Goal: Task Accomplishment & Management: Manage account settings

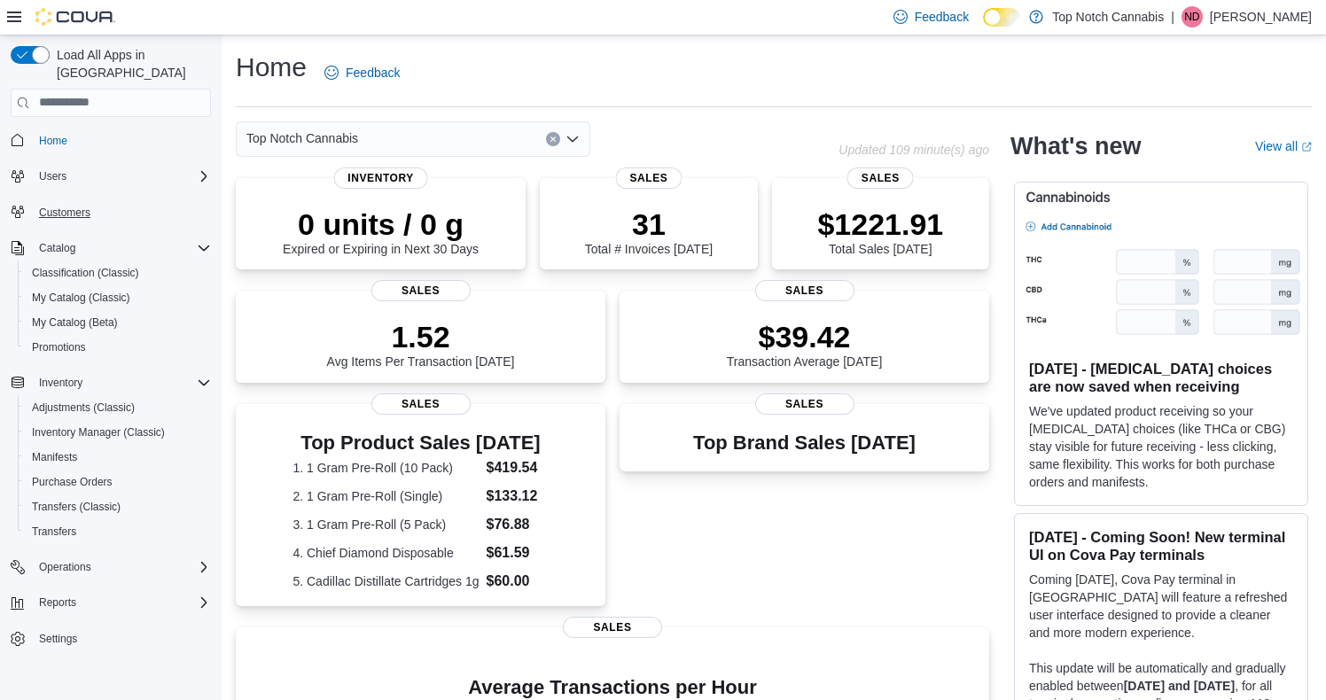
click at [82, 206] on span "Customers" at bounding box center [64, 213] width 51 height 14
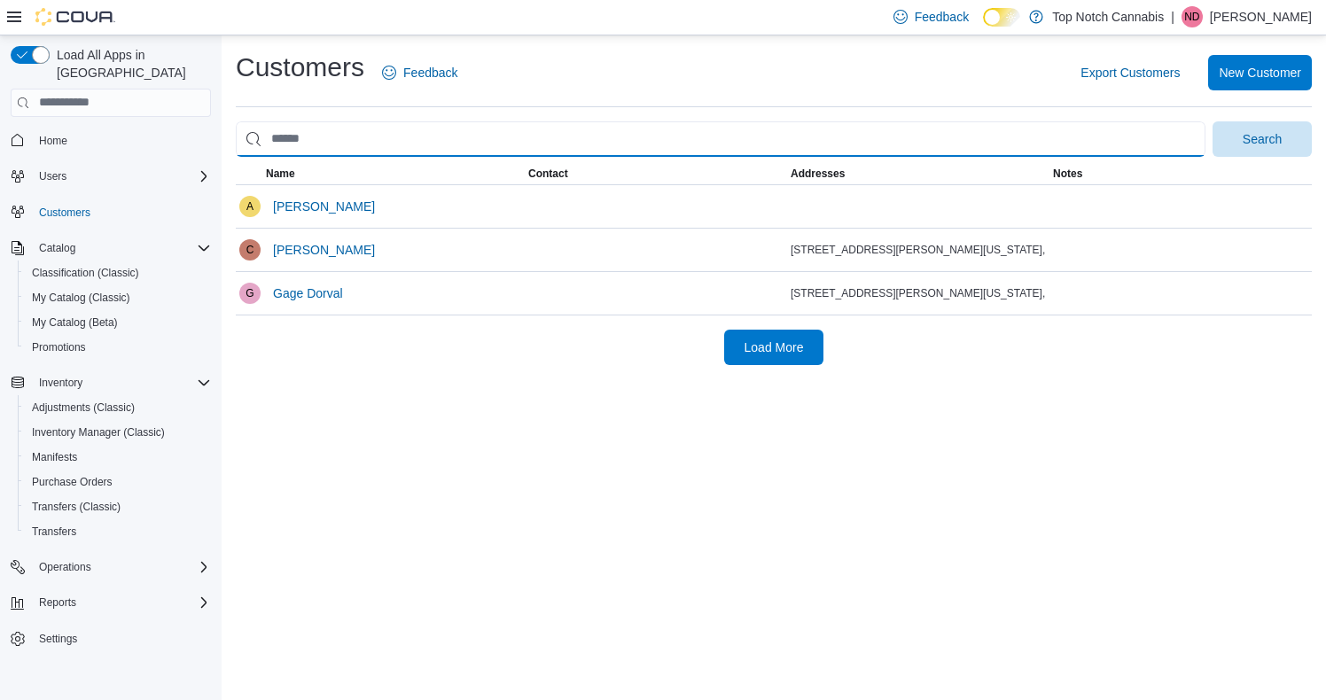
click at [337, 145] on input "search" at bounding box center [721, 138] width 970 height 35
type input "****"
click at [1262, 137] on button "Search" at bounding box center [1261, 138] width 99 height 35
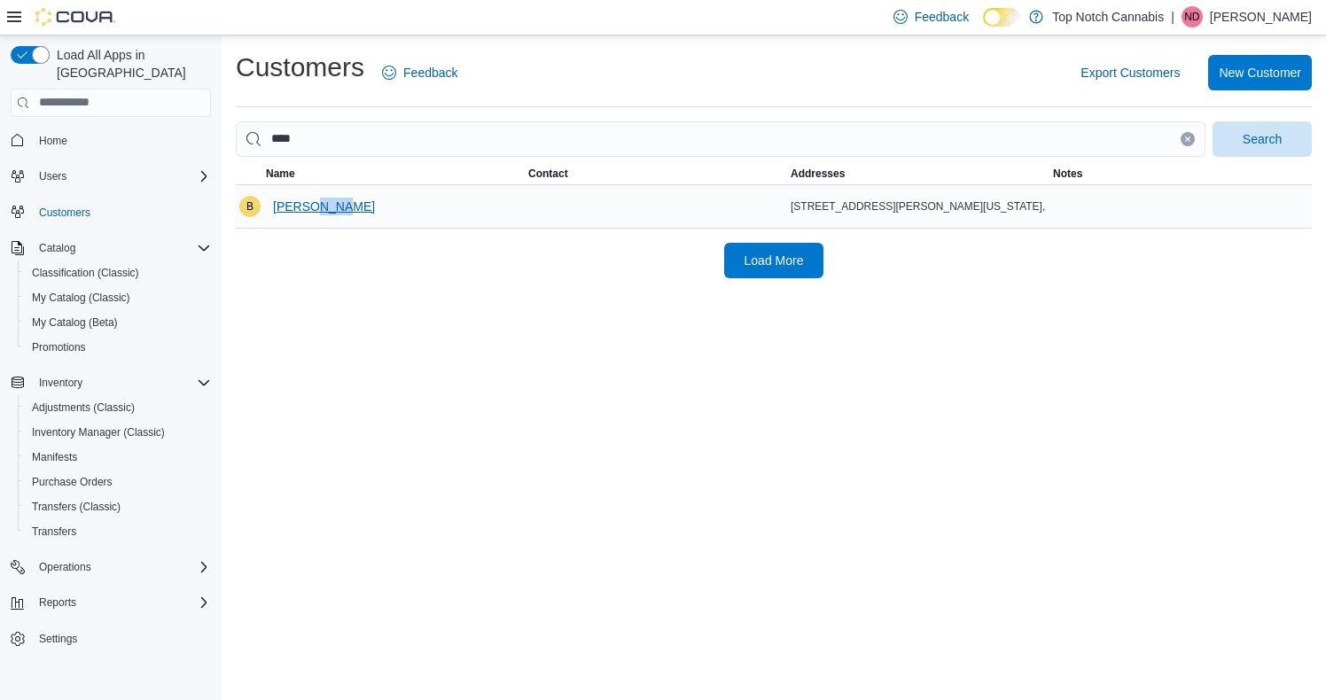
drag, startPoint x: 316, startPoint y: 208, endPoint x: 285, endPoint y: 207, distance: 31.9
click at [285, 207] on span "[PERSON_NAME]" at bounding box center [324, 207] width 102 height 18
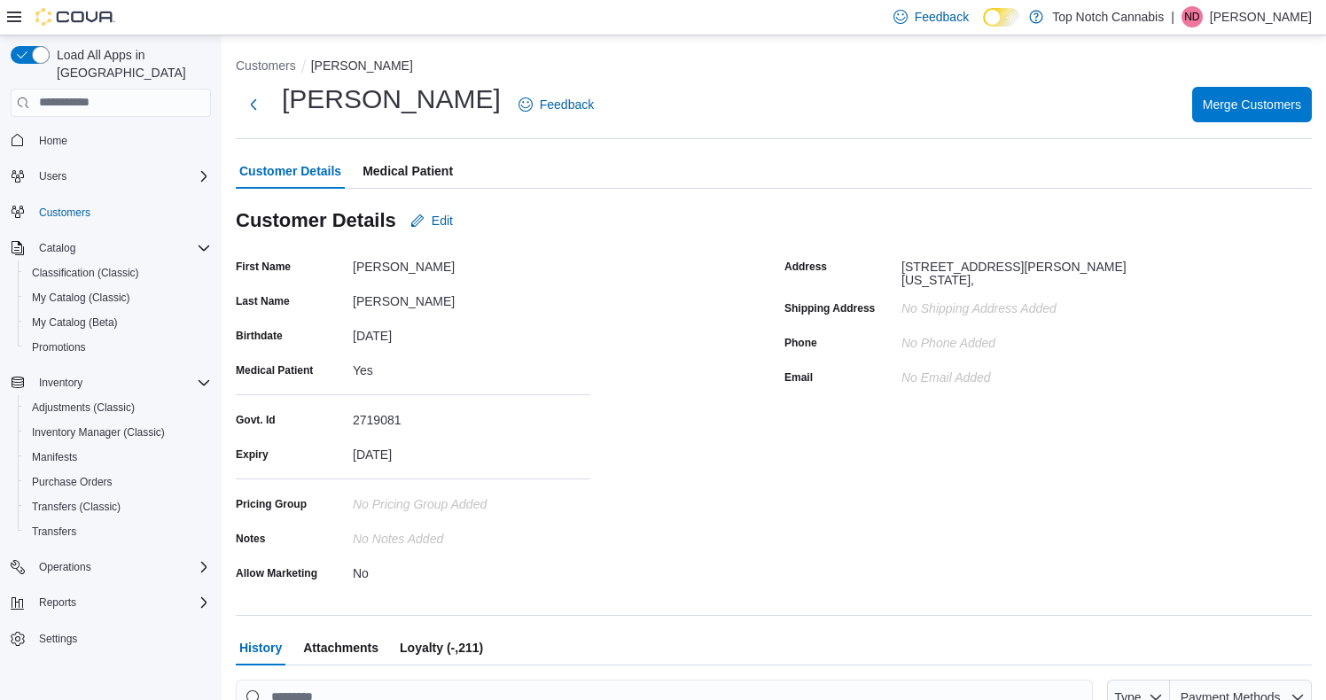
click at [445, 642] on span "Loyalty (-,211)" at bounding box center [441, 647] width 83 height 35
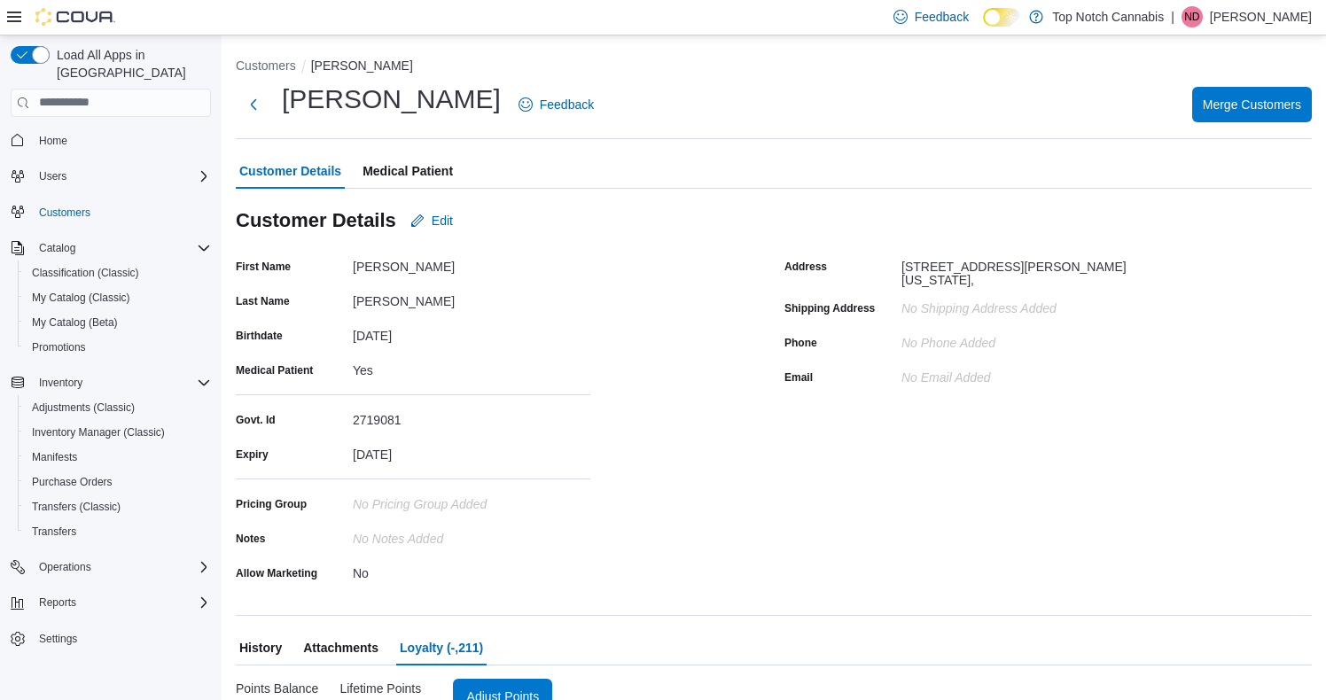
click at [531, 682] on span "Adjust Points" at bounding box center [503, 696] width 78 height 35
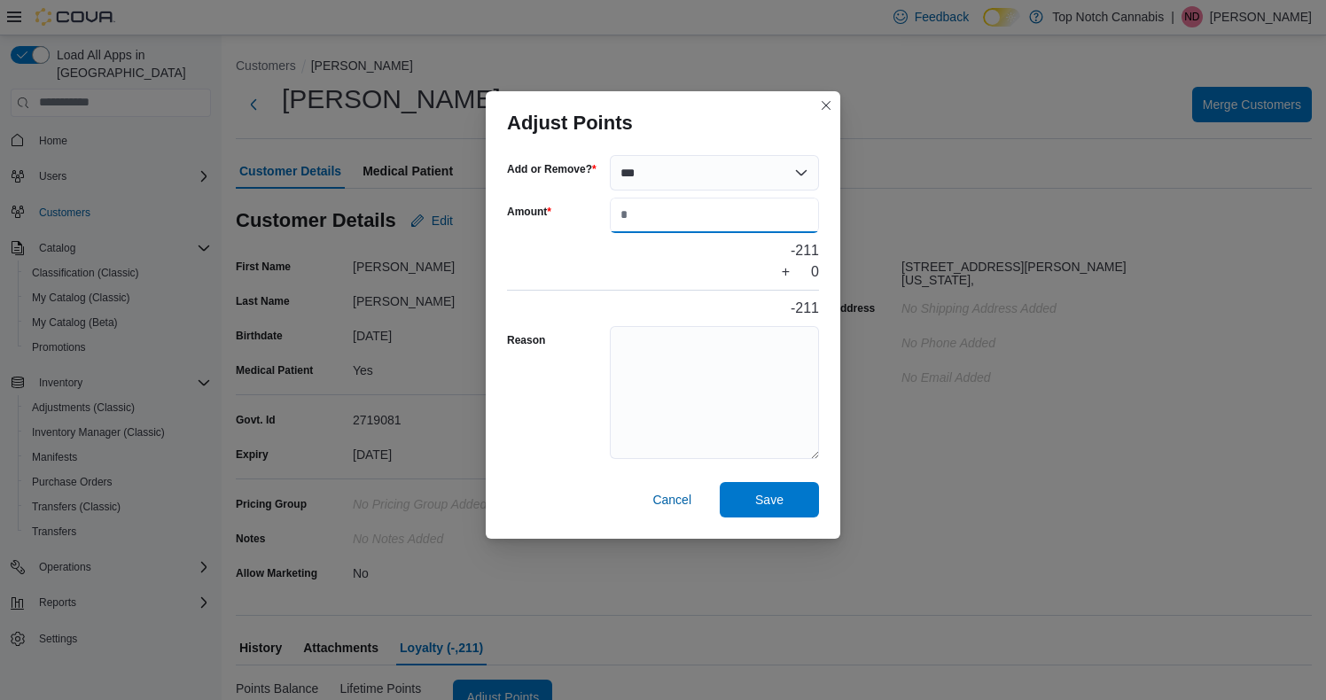
click at [731, 202] on input "Amount" at bounding box center [714, 215] width 209 height 35
type input "***"
click at [769, 503] on span "Save" at bounding box center [769, 499] width 28 height 18
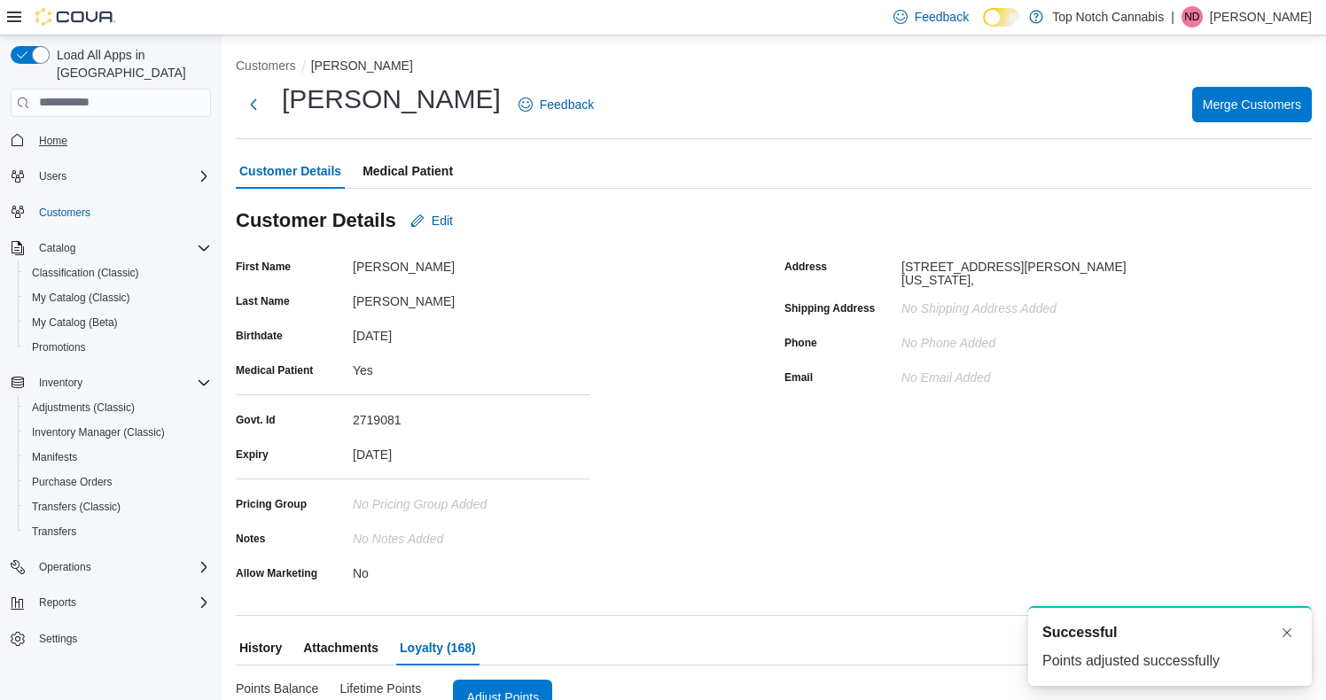
click at [45, 134] on span "Home" at bounding box center [53, 141] width 28 height 14
